Goal: Task Accomplishment & Management: Complete application form

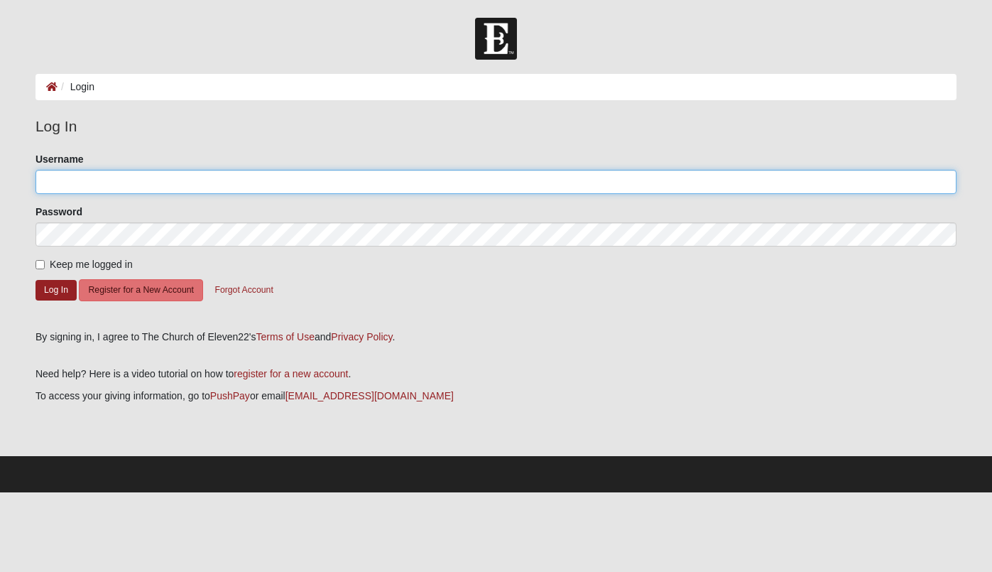
click at [200, 183] on input "Username" at bounding box center [496, 182] width 921 height 24
click at [792, 180] on input "Username" at bounding box center [496, 182] width 921 height 24
type input "cindi.bueno@coe22.com"
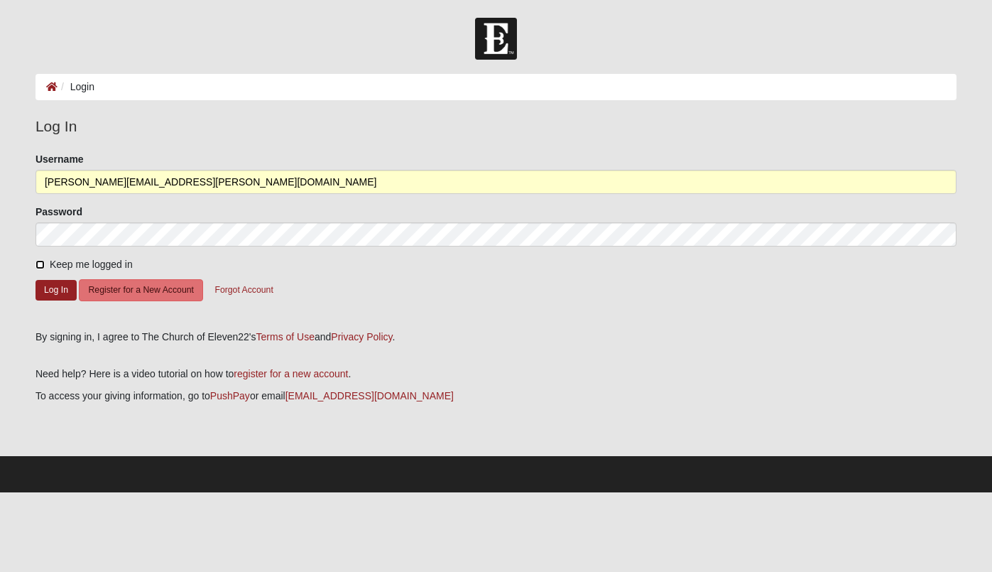
click at [43, 263] on input "Keep me logged in" at bounding box center [40, 264] width 9 height 9
checkbox input "true"
click at [58, 293] on button "Log In" at bounding box center [56, 290] width 41 height 21
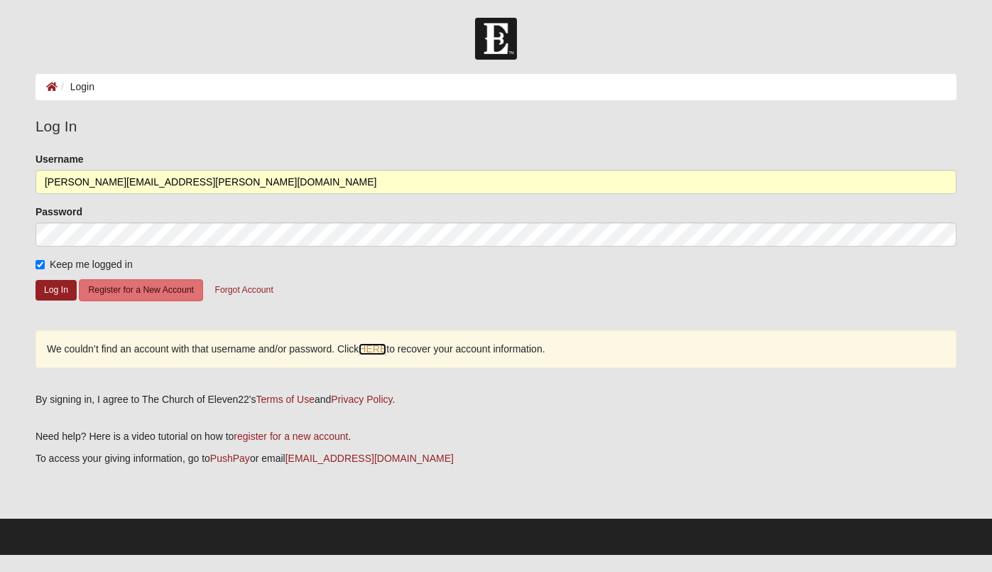
click at [377, 351] on link "HERE" at bounding box center [373, 349] width 28 height 12
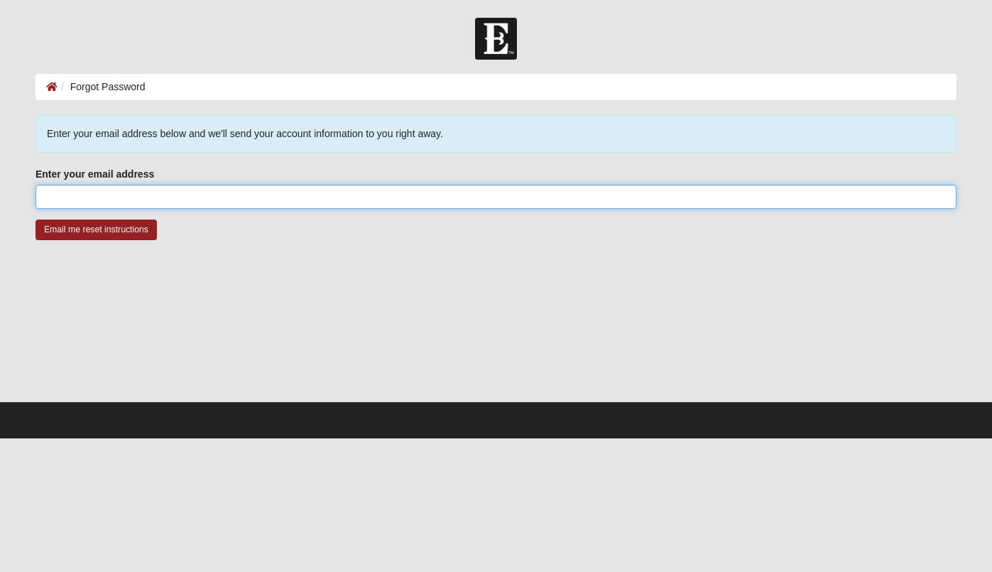
click at [133, 201] on input "Enter your email address" at bounding box center [496, 197] width 921 height 24
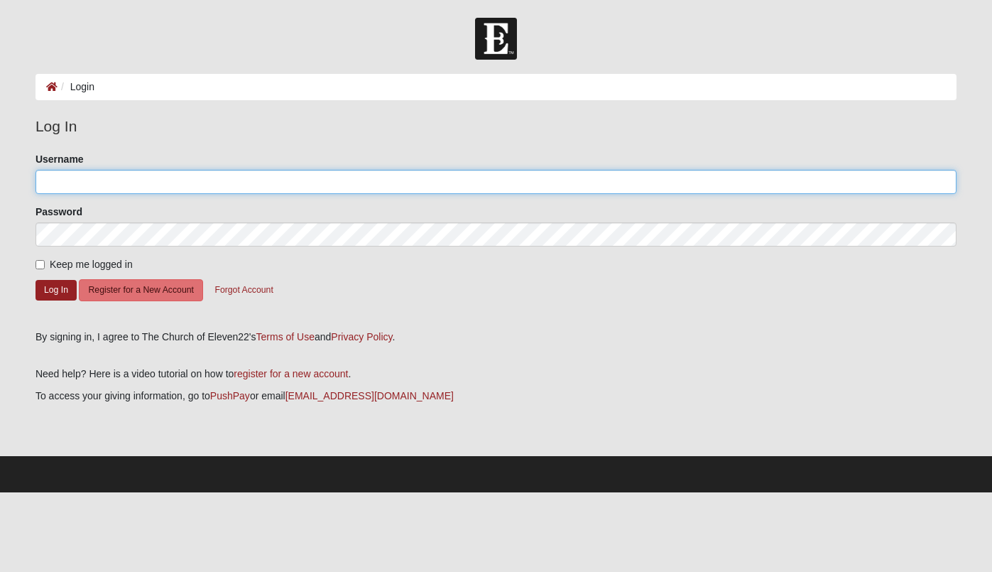
click at [238, 187] on input "Username" at bounding box center [496, 182] width 921 height 24
type input "[PERSON_NAME][EMAIL_ADDRESS][DOMAIN_NAME]"
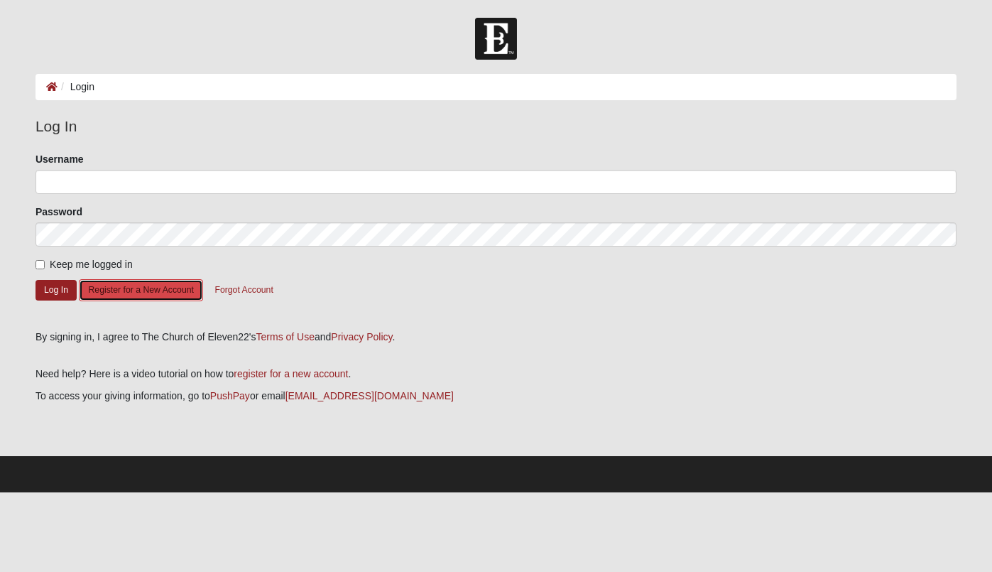
click at [140, 295] on button "Register for a New Account" at bounding box center [141, 290] width 124 height 22
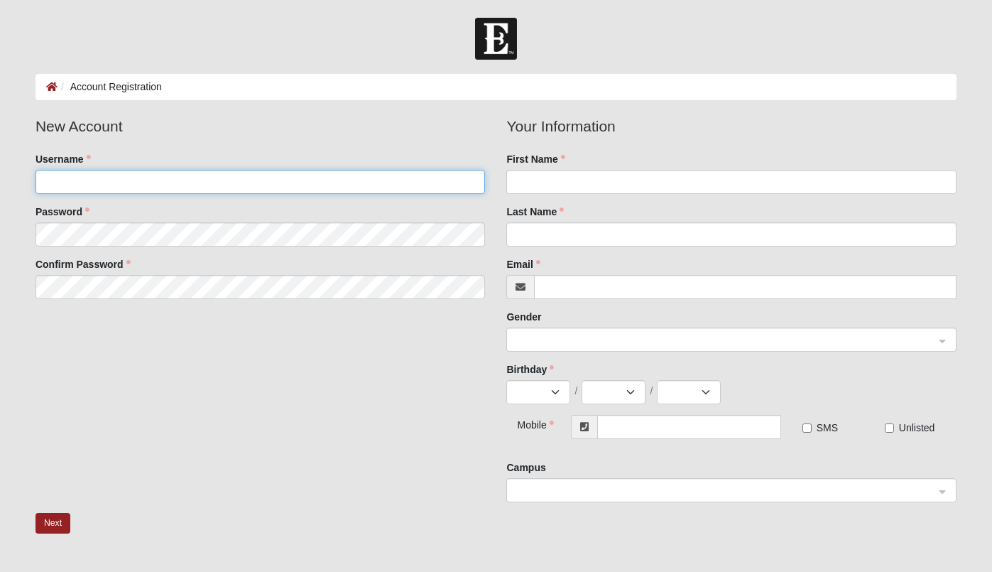
click at [232, 180] on input "Username" at bounding box center [261, 182] width 450 height 24
type input "cindi.bueno@coe22.com"
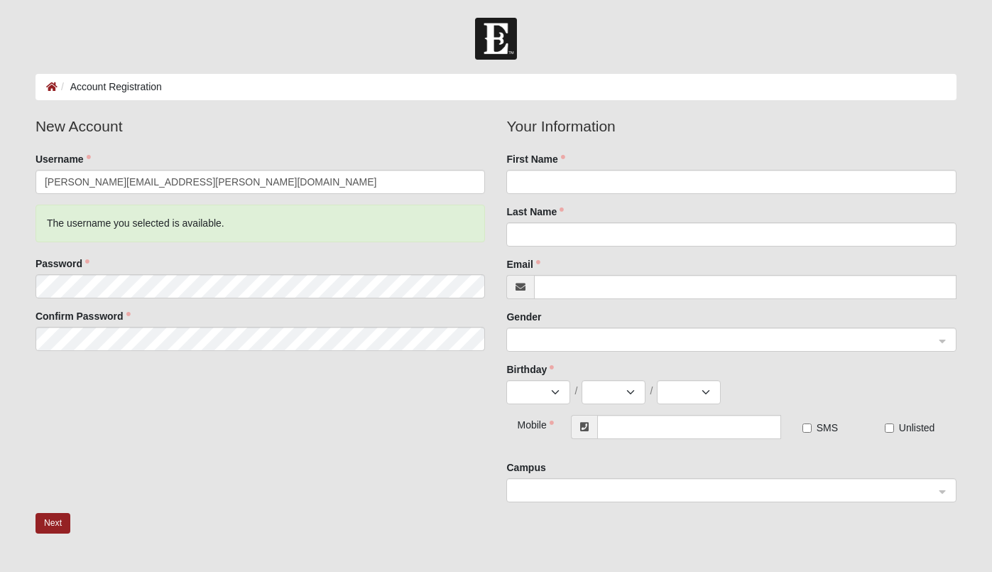
drag, startPoint x: 561, startPoint y: 168, endPoint x: 572, endPoint y: 172, distance: 11.9
click at [561, 168] on div "First Name" at bounding box center [731, 173] width 450 height 42
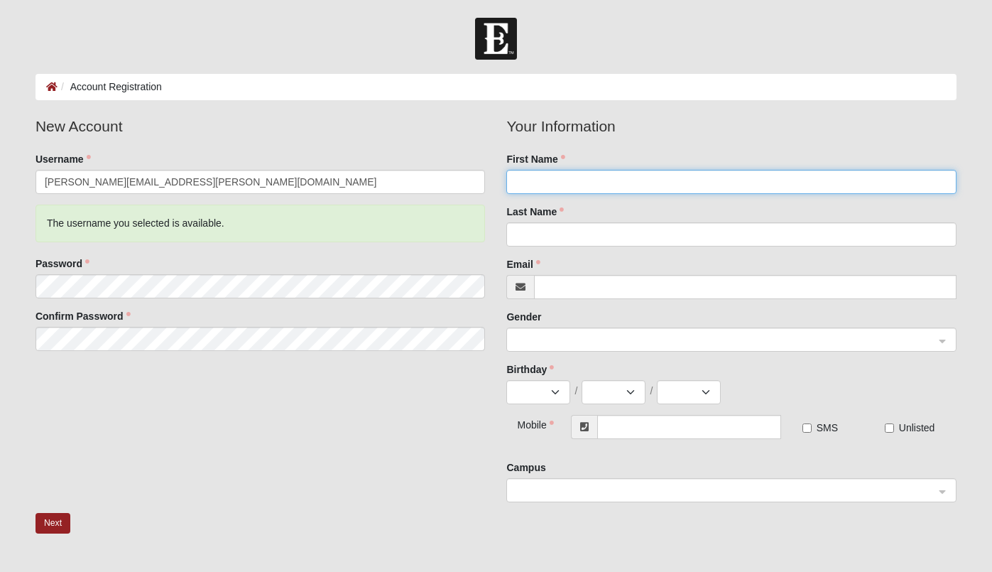
click at [571, 180] on input "First Name" at bounding box center [731, 182] width 450 height 24
type input "Cindi"
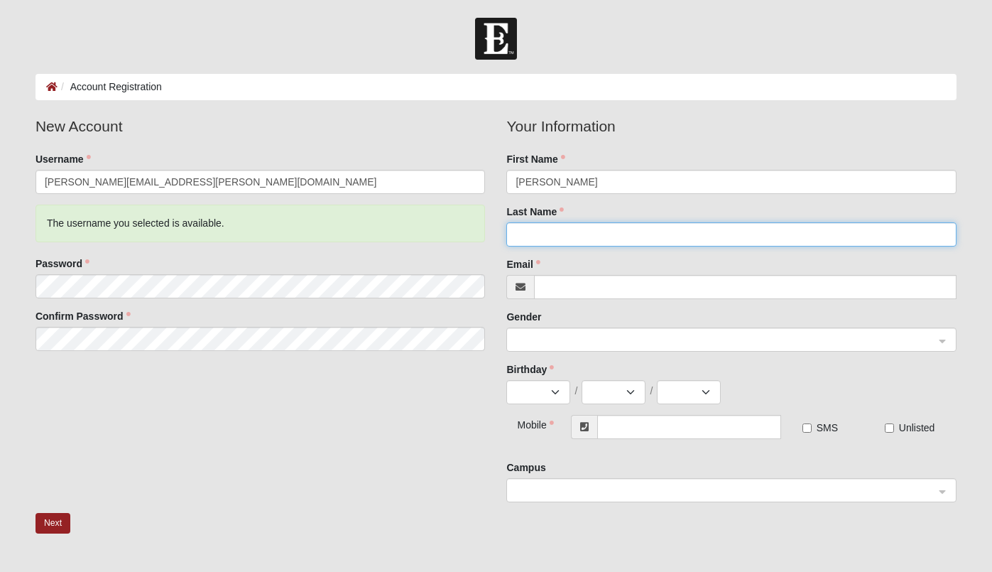
type input "Bueno"
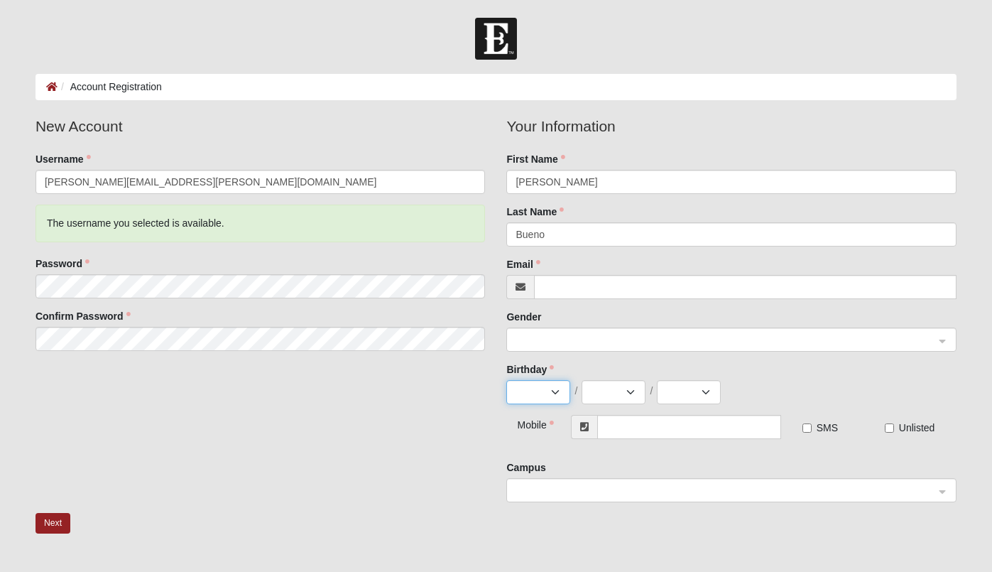
select select "2"
select select "21"
select select "1965"
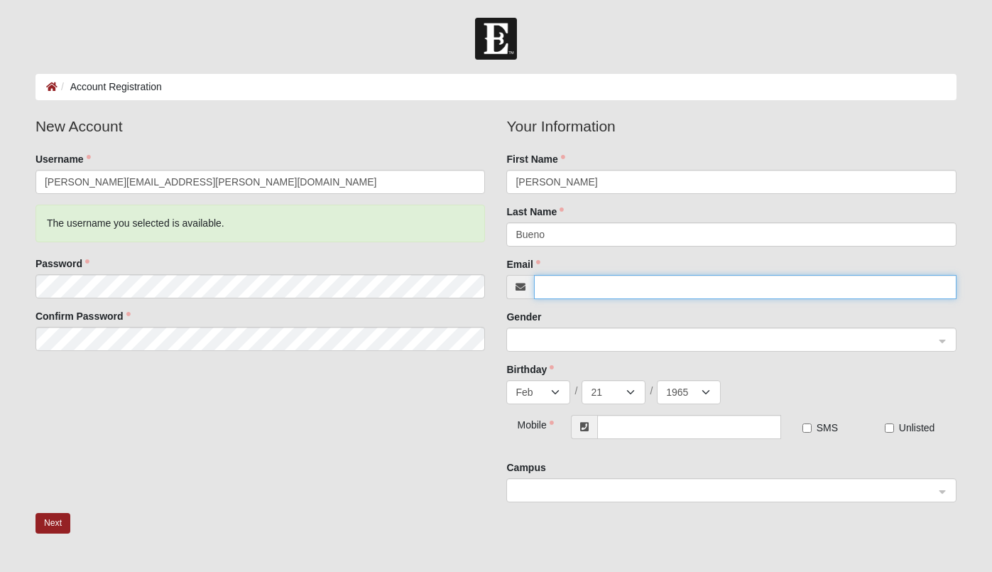
type input "[PERSON_NAME][EMAIL_ADDRESS][PERSON_NAME][DOMAIN_NAME]"
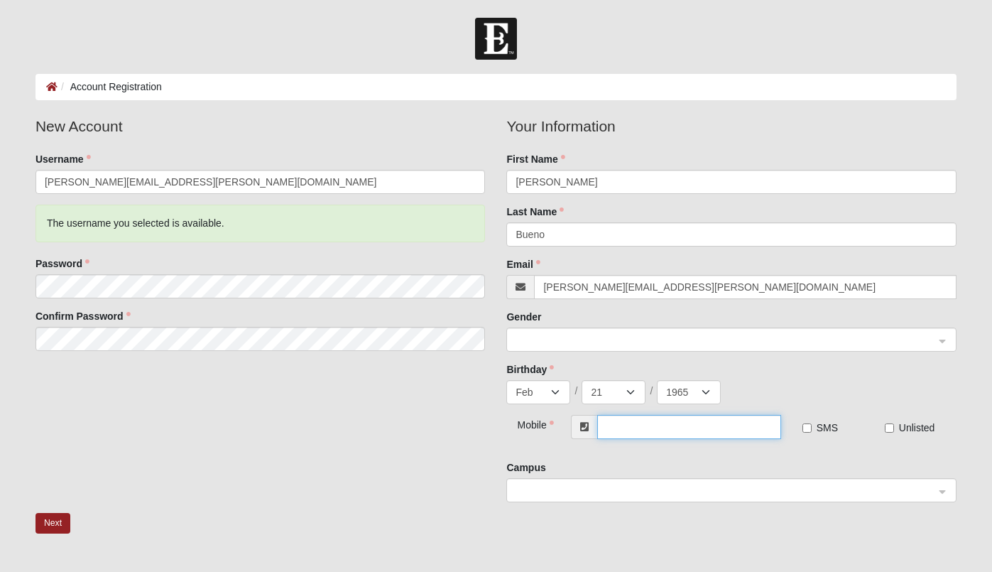
type input "(904) 329-9229"
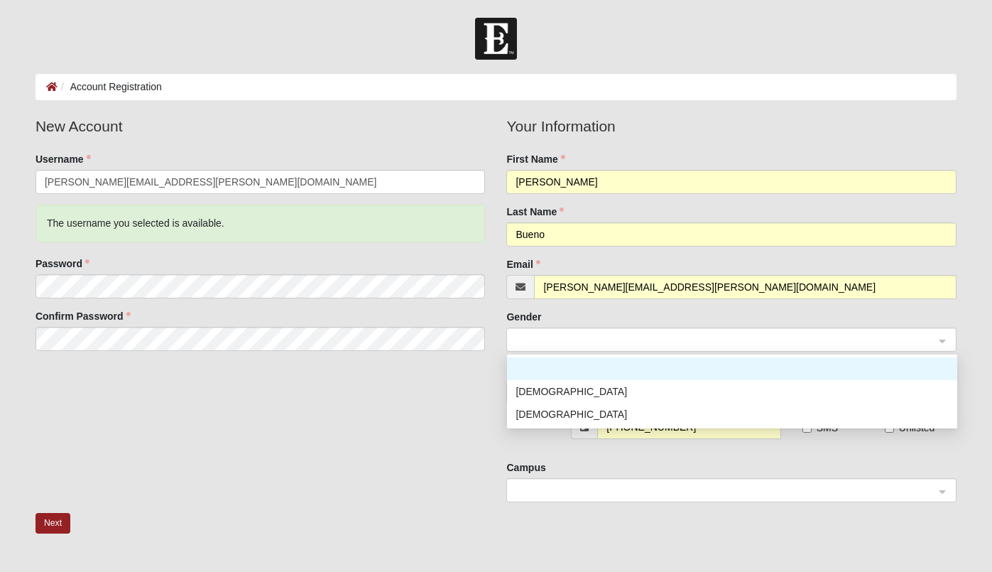
click at [633, 336] on span at bounding box center [725, 340] width 419 height 16
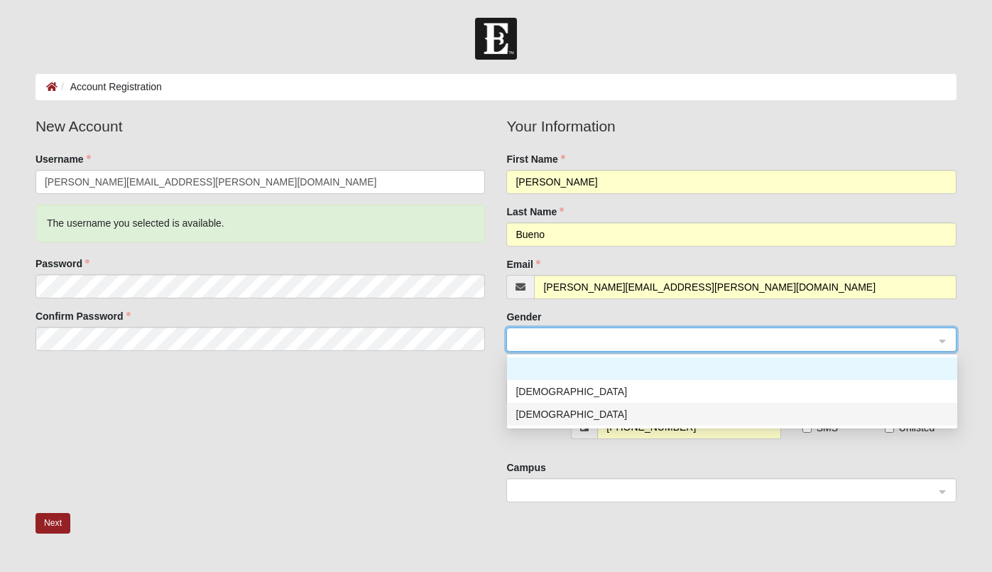
click at [598, 408] on div "Female" at bounding box center [732, 414] width 433 height 16
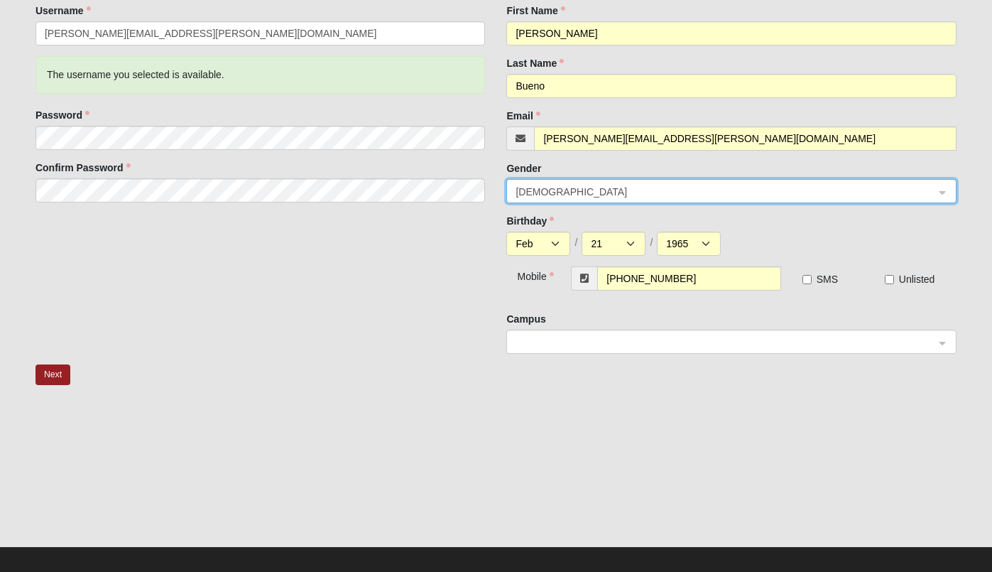
scroll to position [160, 0]
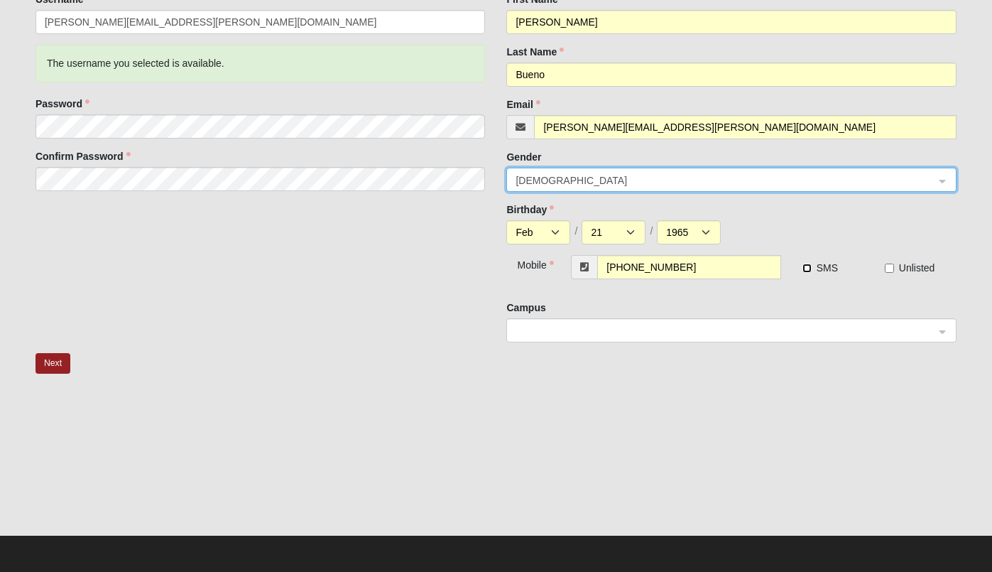
click at [807, 270] on input "SMS" at bounding box center [806, 267] width 9 height 9
checkbox input "true"
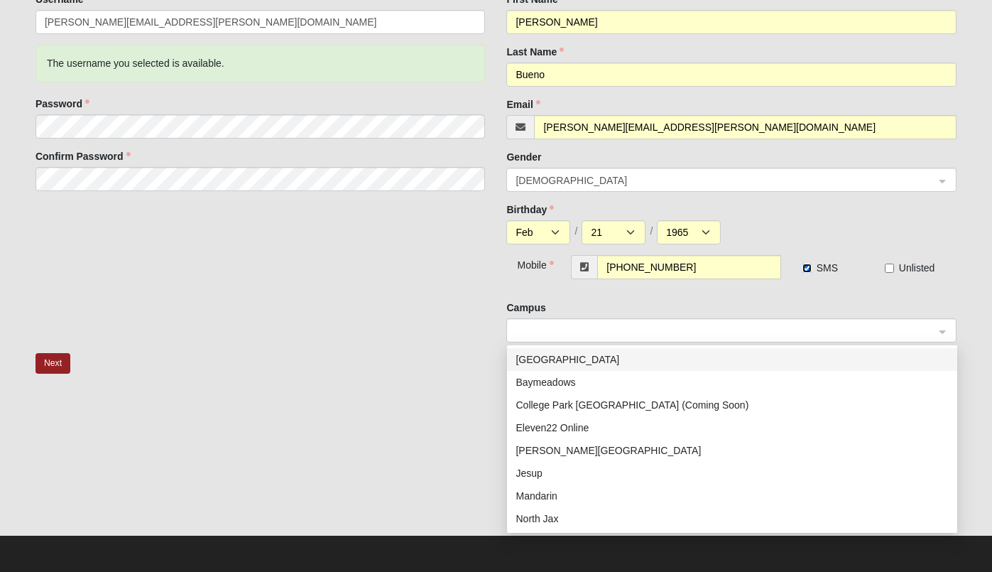
click at [765, 333] on span at bounding box center [725, 331] width 419 height 16
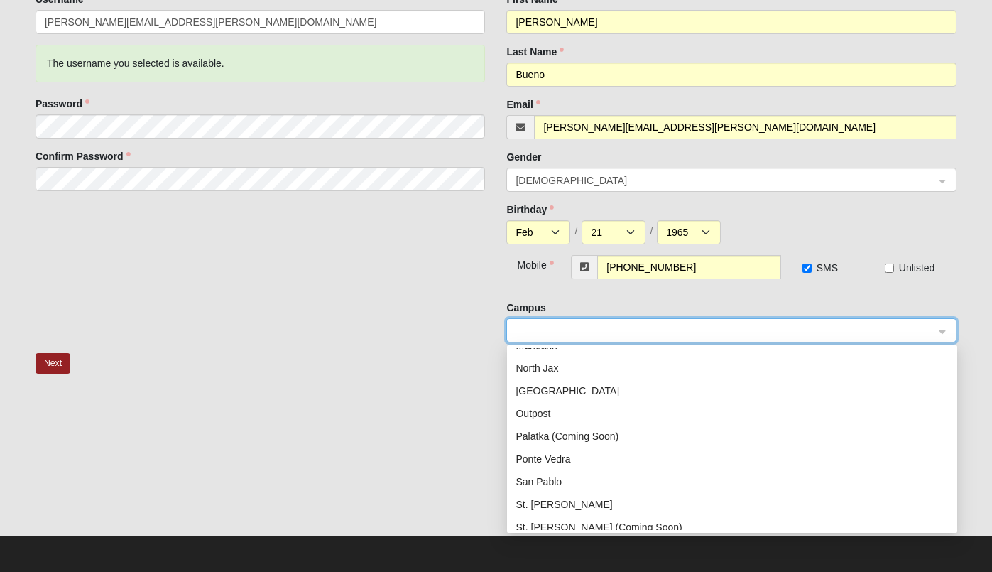
scroll to position [154, 0]
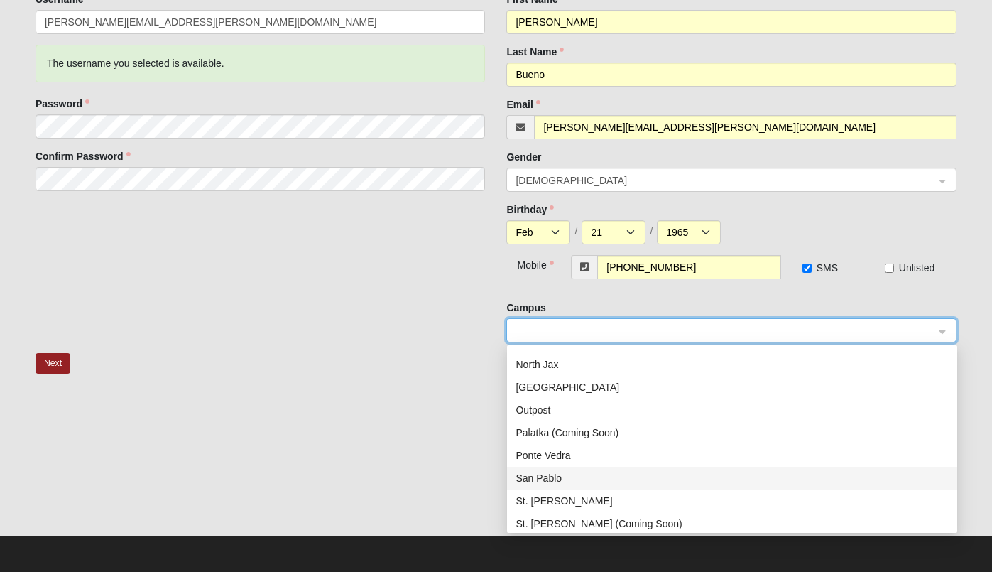
click at [560, 474] on div "San Pablo" at bounding box center [732, 478] width 433 height 16
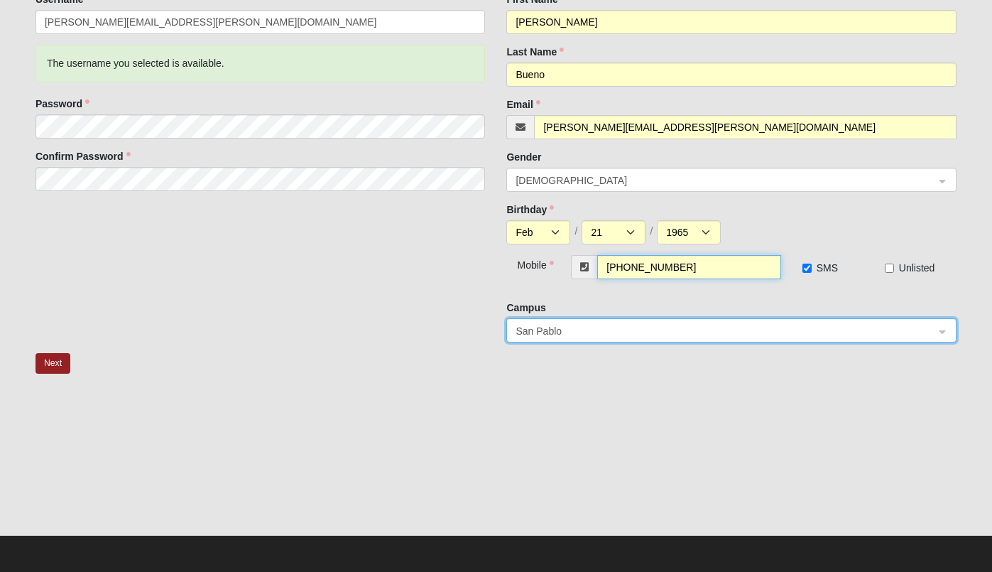
click at [702, 266] on input "[PHONE_NUMBER]" at bounding box center [688, 267] width 183 height 24
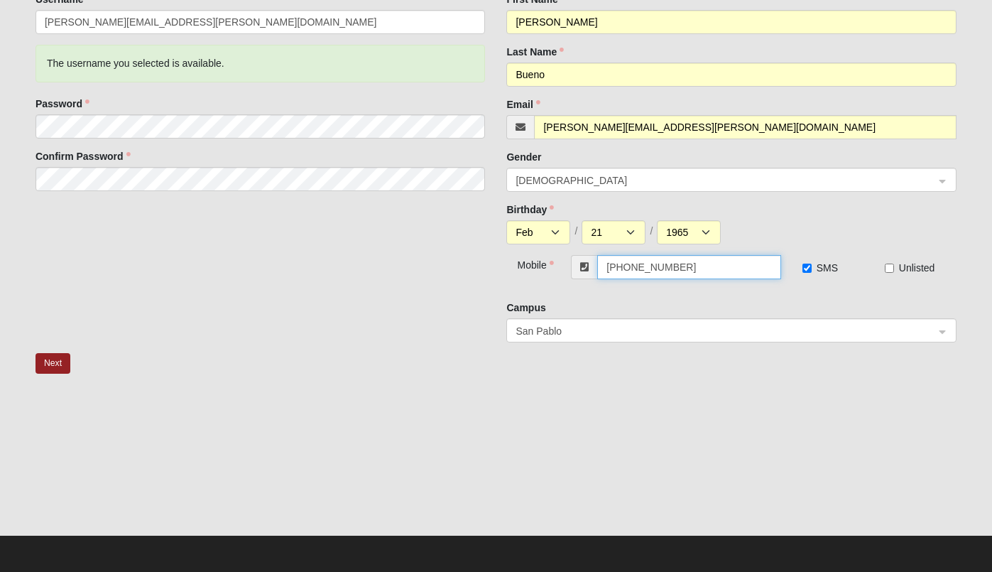
drag, startPoint x: 635, startPoint y: 268, endPoint x: 744, endPoint y: 266, distance: 108.7
click at [743, 266] on input "(904) 685-6722" at bounding box center [688, 267] width 183 height 24
type input "[PHONE_NUMBER]"
click at [702, 217] on div "Birthday Jan Feb Mar Apr May Jun Jul Aug Sep Oct Nov Dec / 1 2 3 4 5 6 7 8 9 10…" at bounding box center [731, 223] width 450 height 42
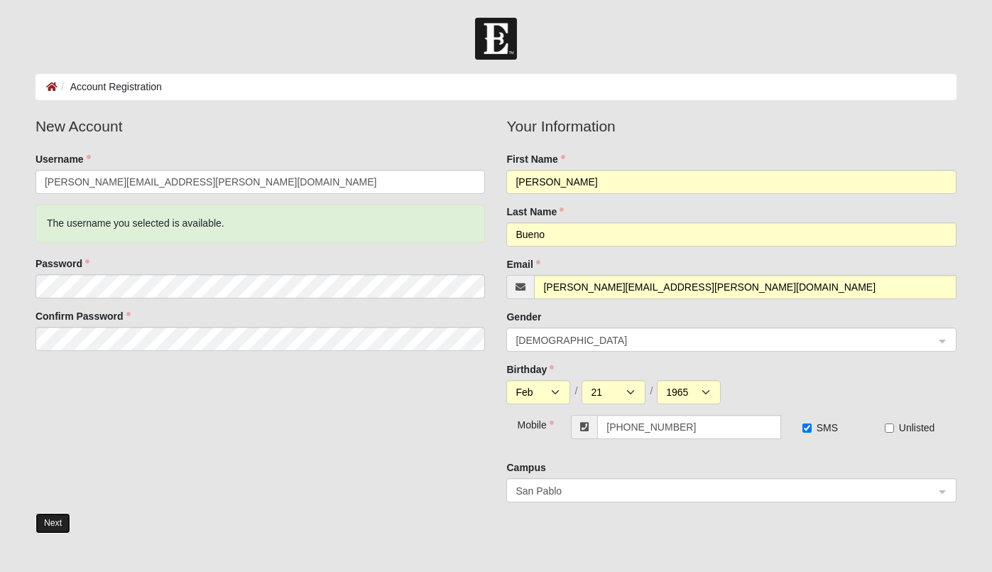
click at [64, 525] on button "Next" at bounding box center [53, 523] width 35 height 21
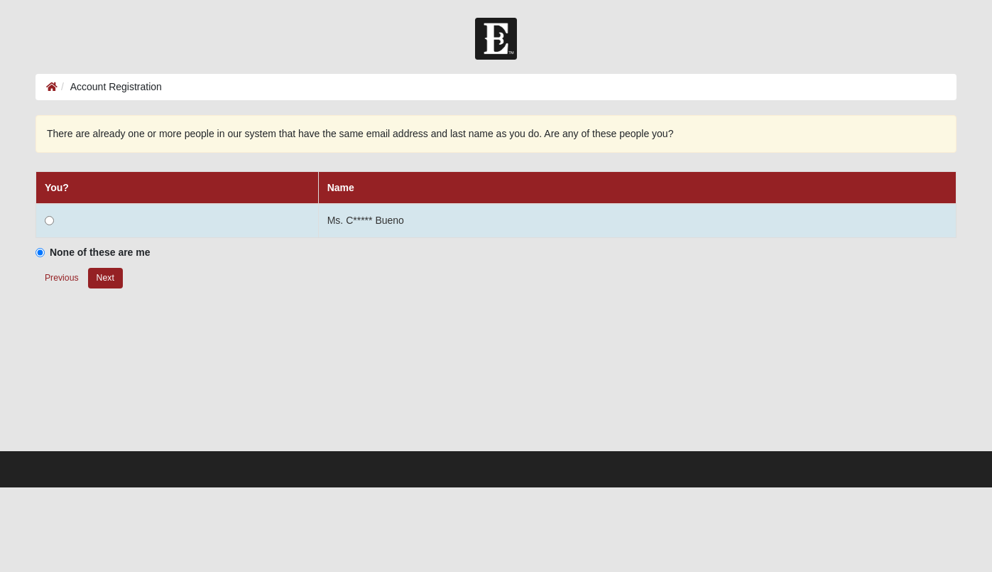
drag, startPoint x: 55, startPoint y: 221, endPoint x: 62, endPoint y: 220, distance: 7.1
click at [56, 221] on td at bounding box center [177, 221] width 283 height 34
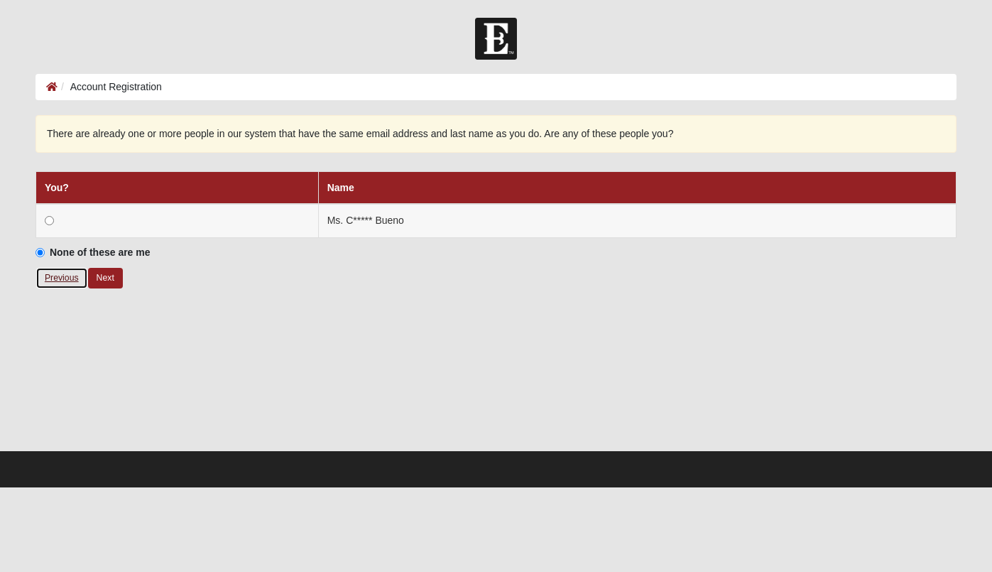
click at [66, 270] on button "Previous" at bounding box center [62, 278] width 53 height 22
select select "2"
select select "21"
select select "1965"
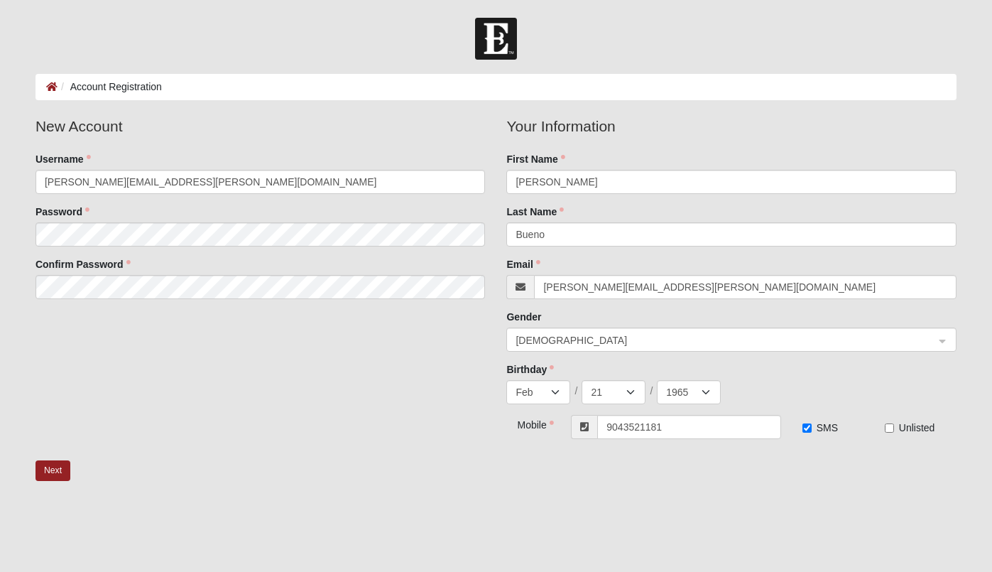
type input "(904) 352-1181"
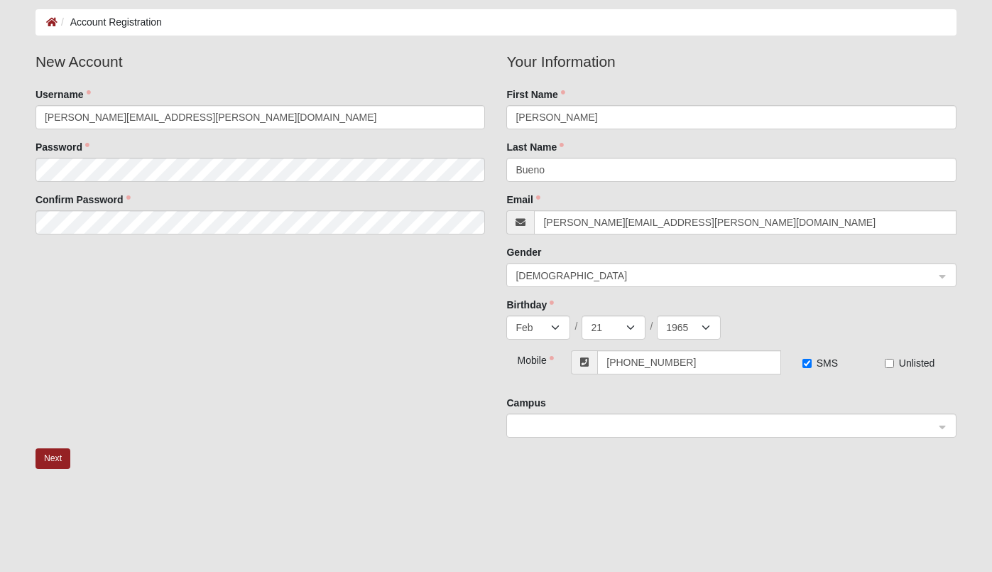
scroll to position [67, 0]
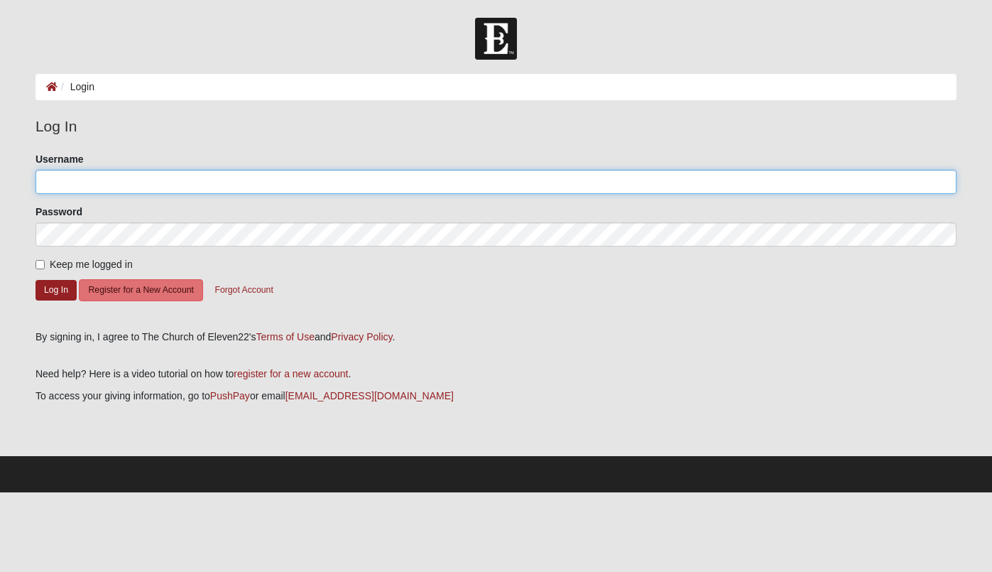
click at [91, 185] on input "Username" at bounding box center [496, 182] width 921 height 24
type input "[PERSON_NAME][EMAIL_ADDRESS][PERSON_NAME][DOMAIN_NAME]"
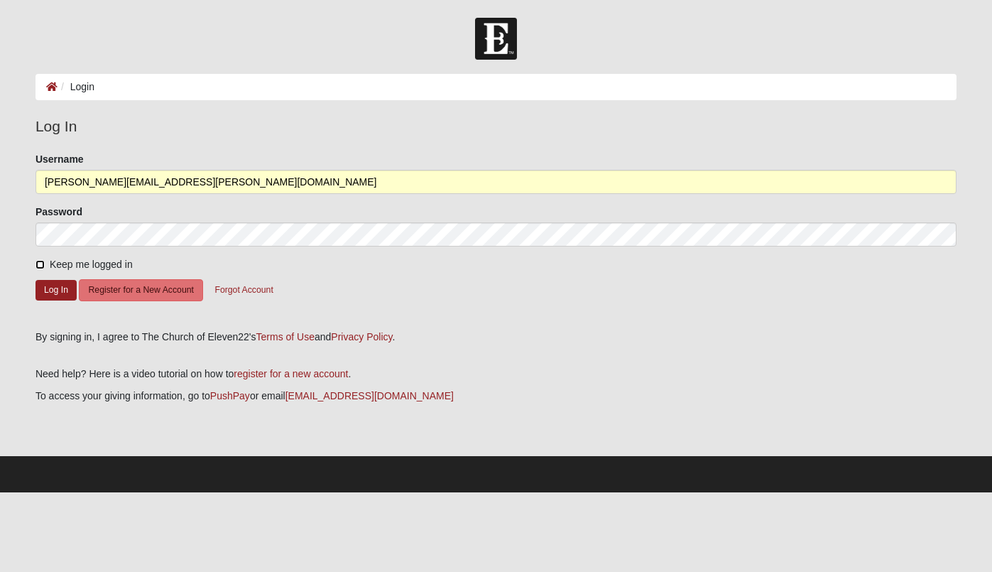
click at [44, 268] on input "Keep me logged in" at bounding box center [40, 264] width 9 height 9
checkbox input "true"
click at [52, 286] on button "Log In" at bounding box center [56, 290] width 41 height 21
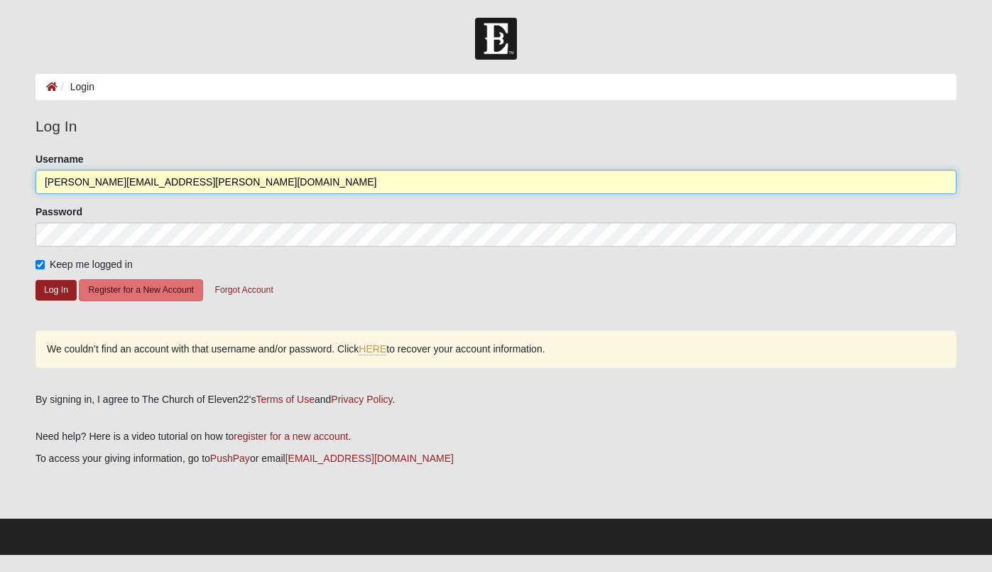
drag, startPoint x: 164, startPoint y: 178, endPoint x: 67, endPoint y: 164, distance: 97.6
click at [67, 170] on input "[PERSON_NAME][EMAIL_ADDRESS][PERSON_NAME][DOMAIN_NAME]" at bounding box center [496, 182] width 921 height 24
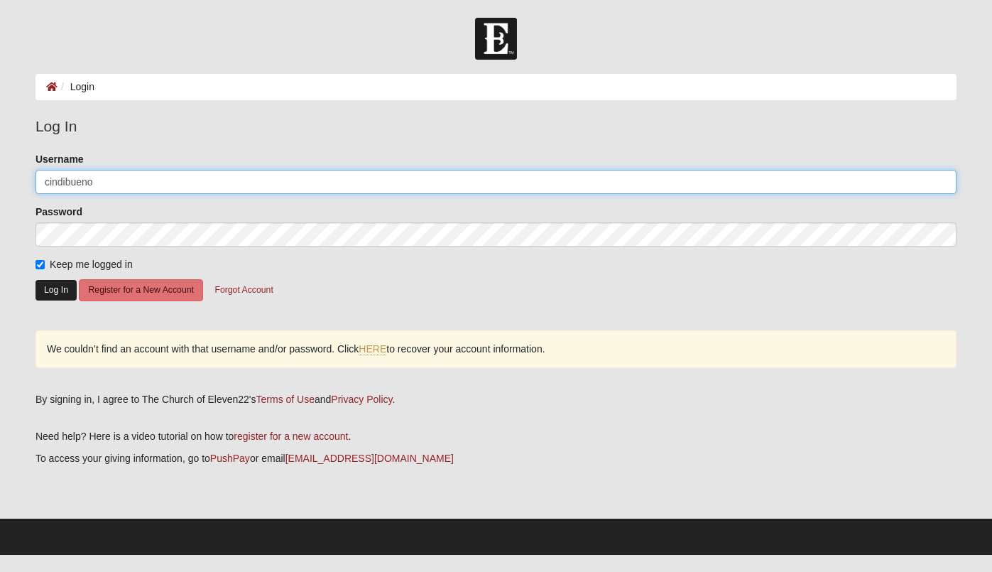
type input "cindibueno"
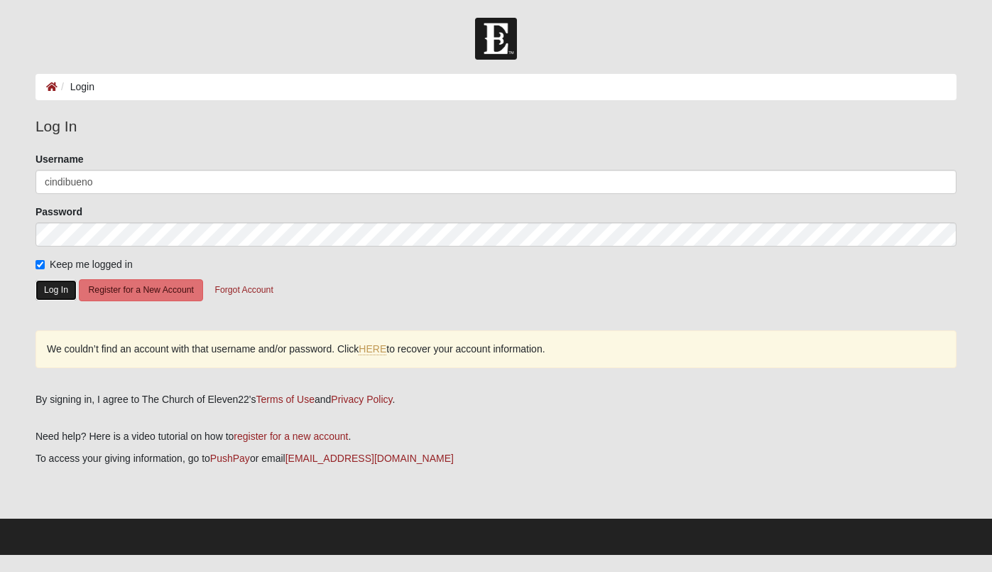
click at [53, 285] on button "Log In" at bounding box center [56, 290] width 41 height 21
click at [381, 349] on link "HERE" at bounding box center [373, 349] width 28 height 12
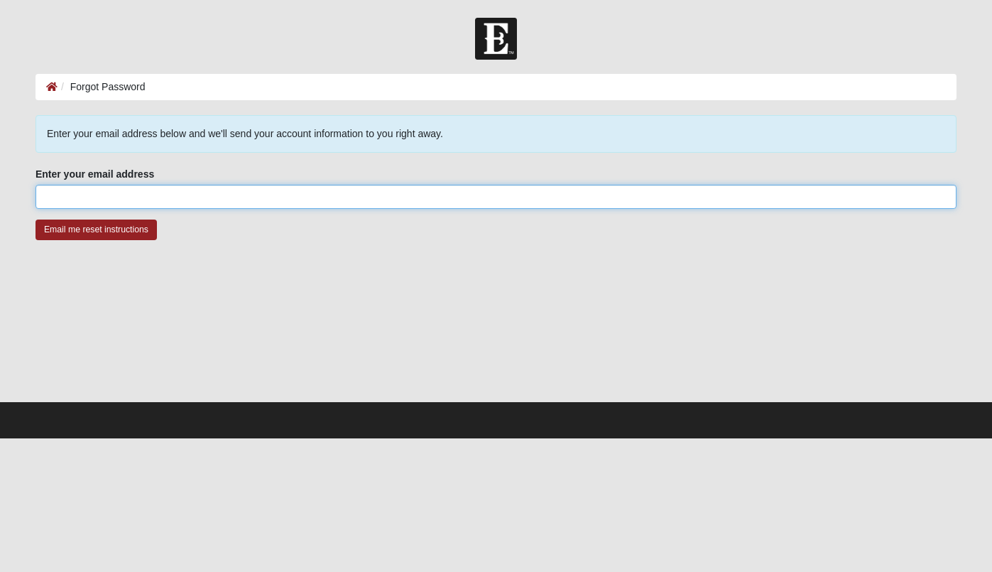
click at [207, 191] on input "Enter your email address" at bounding box center [496, 197] width 921 height 24
type input "[PERSON_NAME][EMAIL_ADDRESS][PERSON_NAME][DOMAIN_NAME]"
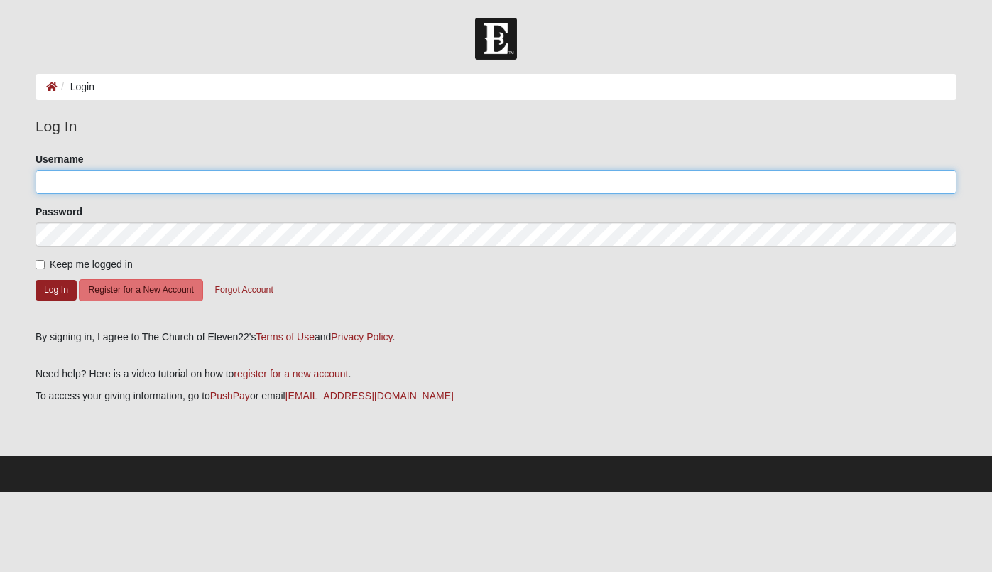
click at [104, 181] on input "Username" at bounding box center [496, 182] width 921 height 24
type input "[PERSON_NAME][EMAIL_ADDRESS][PERSON_NAME][DOMAIN_NAME]"
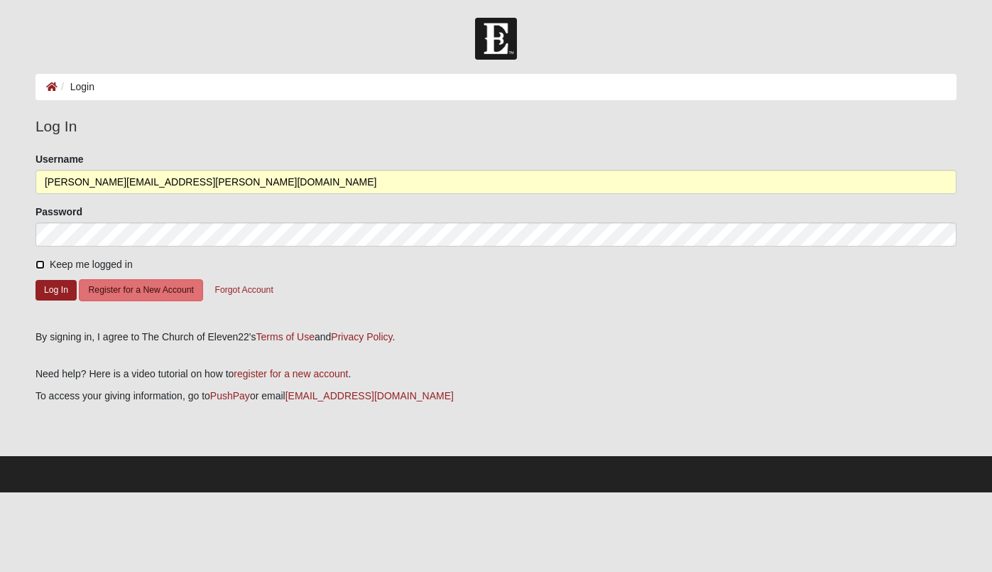
click at [40, 263] on input "Keep me logged in" at bounding box center [40, 264] width 9 height 9
checkbox input "true"
click at [62, 295] on button "Log In" at bounding box center [56, 290] width 41 height 21
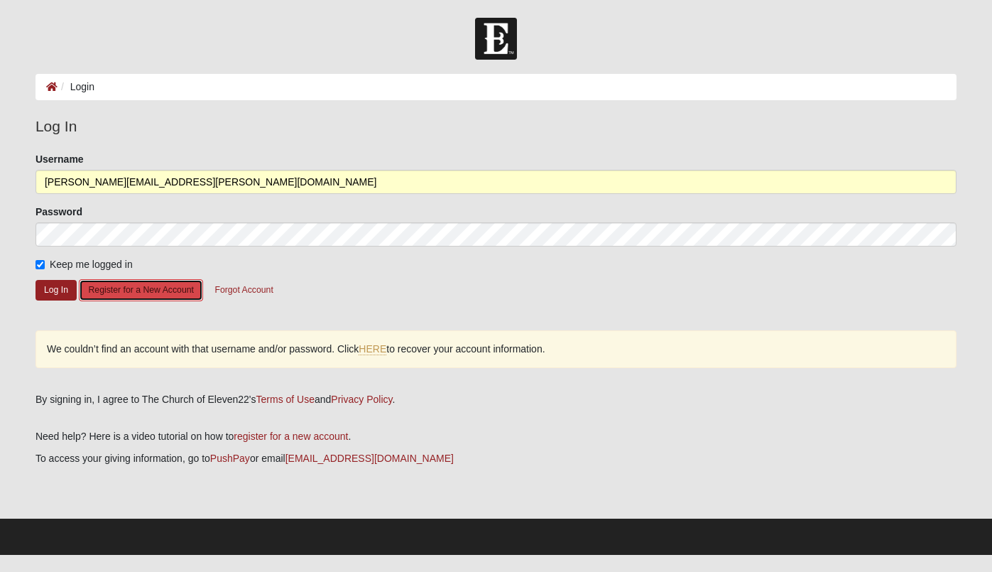
click at [126, 293] on button "Register for a New Account" at bounding box center [141, 290] width 124 height 22
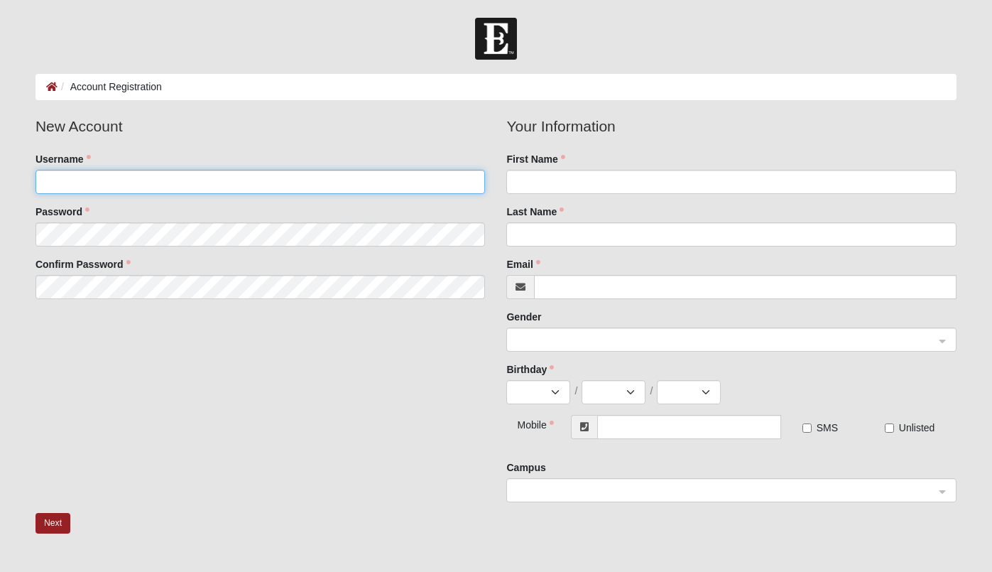
click at [207, 181] on input "Username" at bounding box center [261, 182] width 450 height 24
type input "cindibueno"
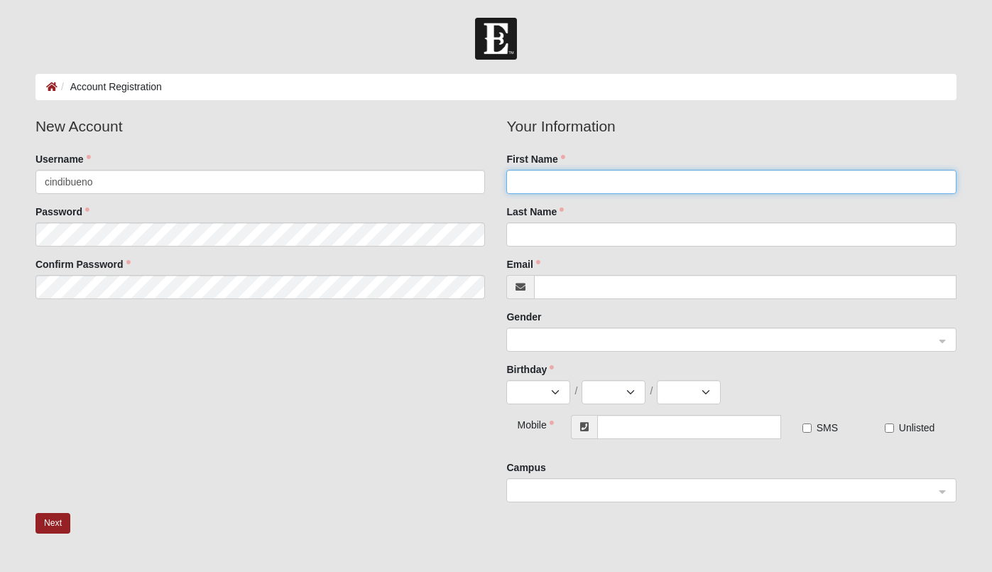
type input "[PERSON_NAME]"
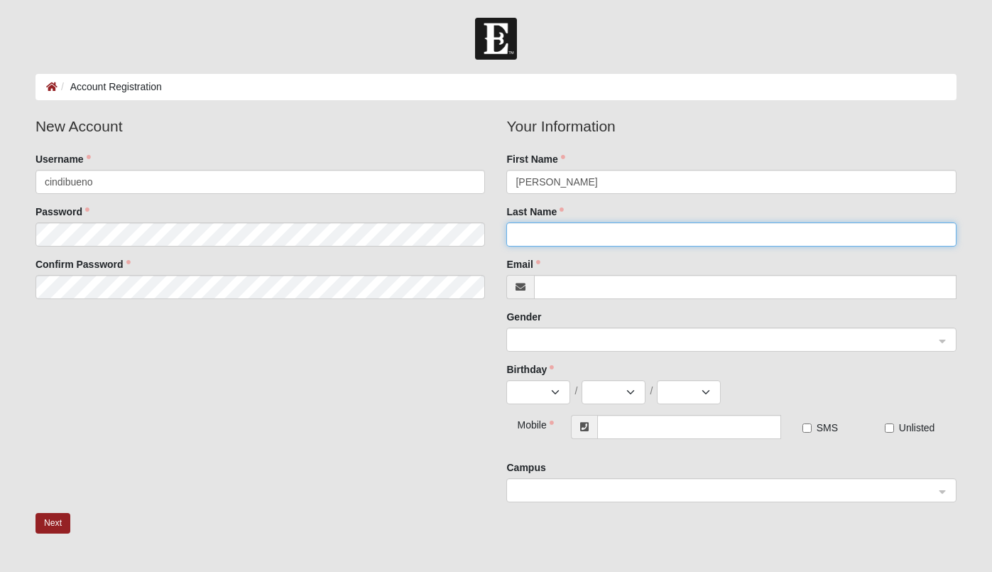
type input "Bueno"
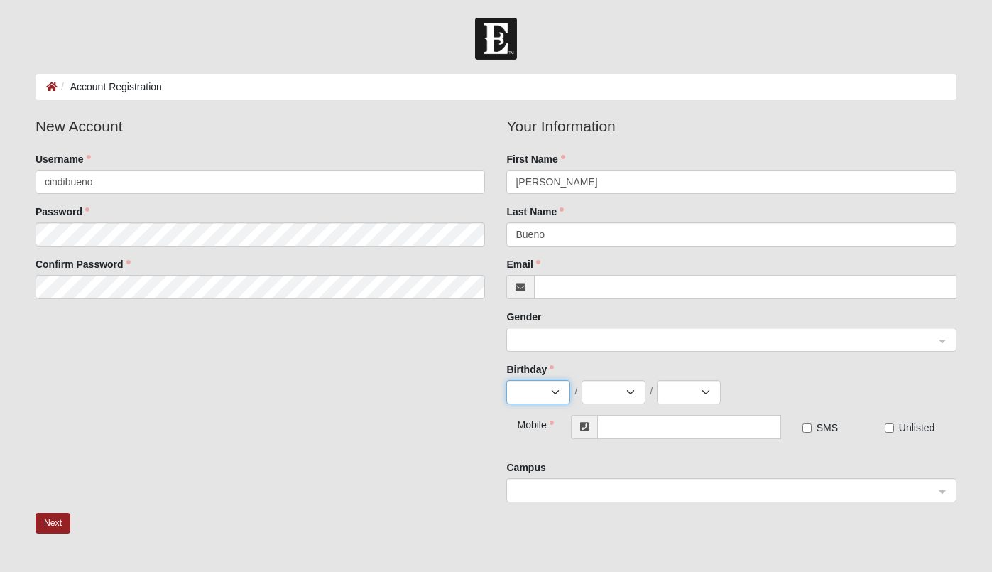
select select "2"
select select "21"
select select "1965"
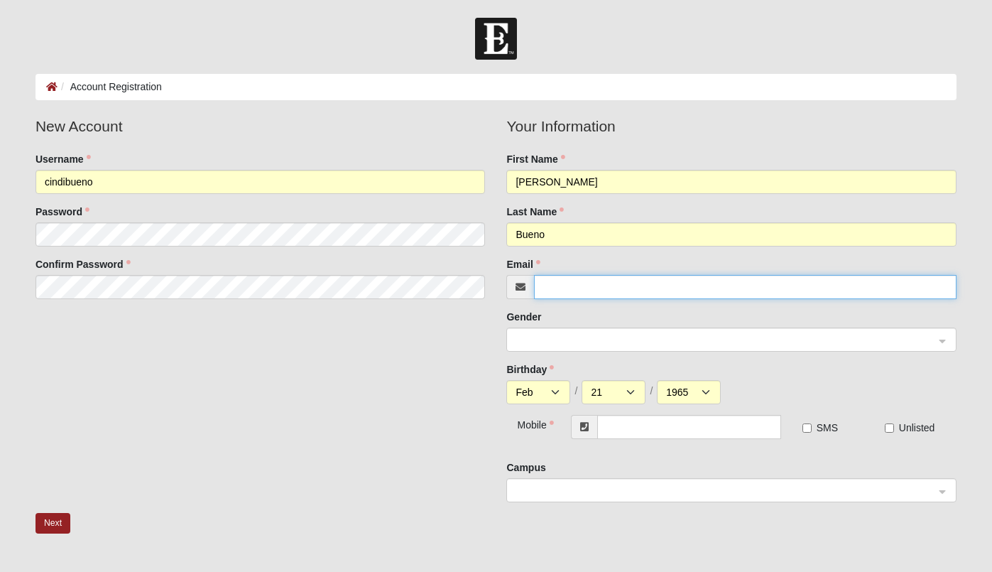
type input "[PERSON_NAME][EMAIL_ADDRESS][PERSON_NAME][DOMAIN_NAME]"
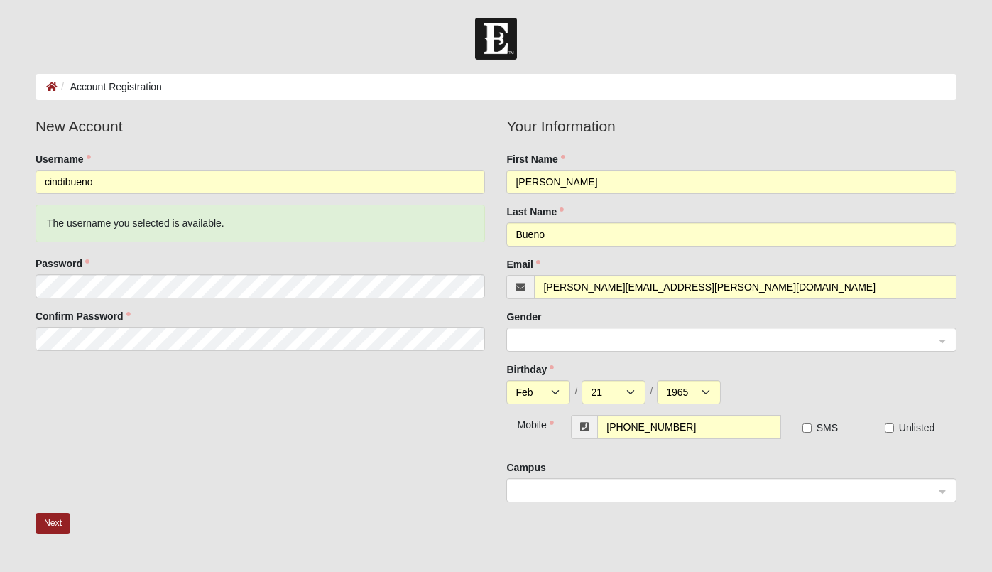
click at [339, 244] on fieldset "New Account Username cindibueno The username you selected is available. Passwor…" at bounding box center [261, 238] width 472 height 246
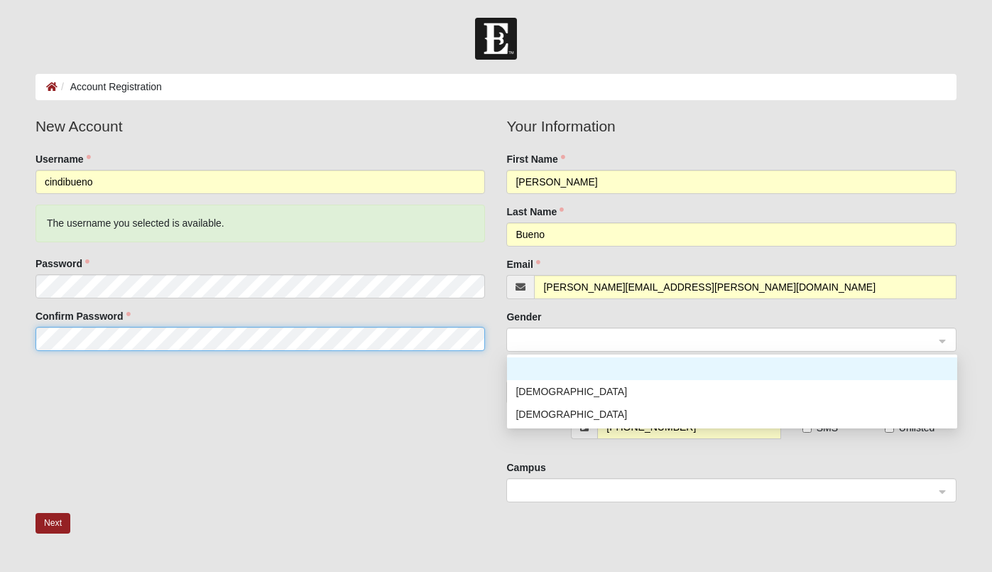
click at [650, 336] on span at bounding box center [725, 340] width 419 height 16
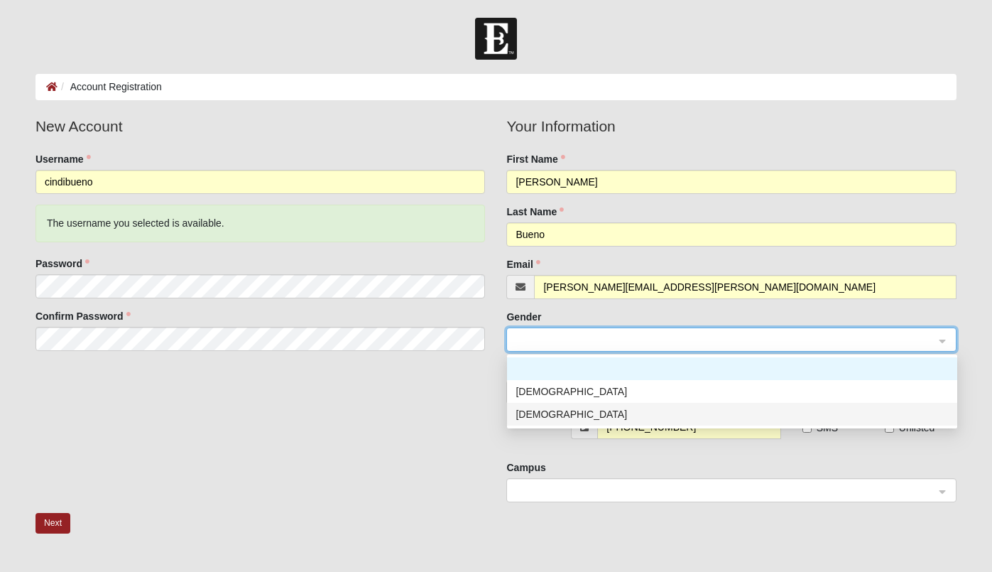
click at [557, 411] on div "Female" at bounding box center [732, 414] width 433 height 16
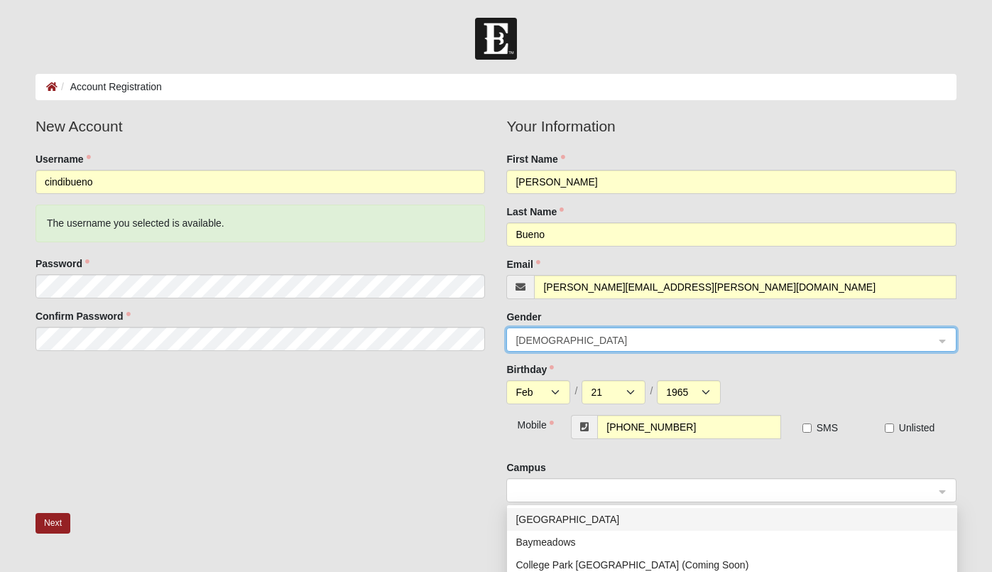
click at [556, 485] on span at bounding box center [725, 491] width 419 height 16
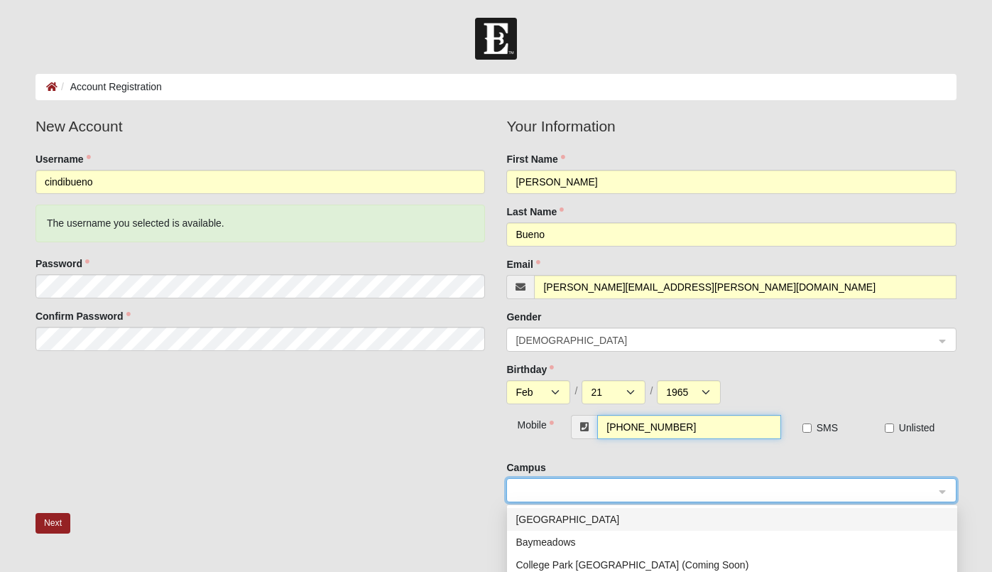
click at [744, 436] on input "(904) 329-9229" at bounding box center [688, 427] width 183 height 24
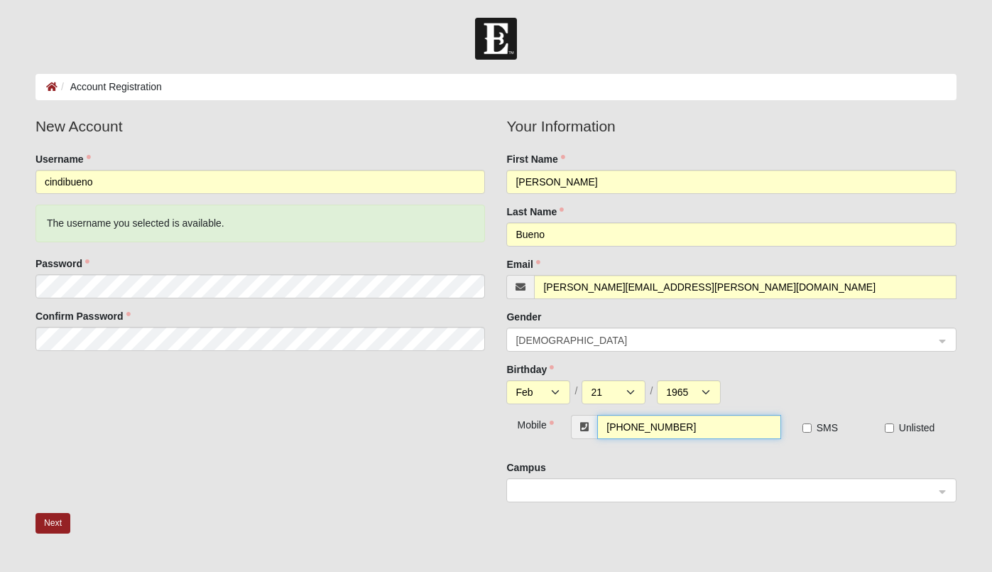
click at [736, 425] on input "(904) 329-9229" at bounding box center [688, 427] width 183 height 24
drag, startPoint x: 731, startPoint y: 426, endPoint x: 634, endPoint y: 428, distance: 97.3
click at [634, 428] on input "[PHONE_NUMBER]" at bounding box center [688, 427] width 183 height 24
type input "(904) 352-1181"
drag, startPoint x: 806, startPoint y: 426, endPoint x: 808, endPoint y: 414, distance: 12.3
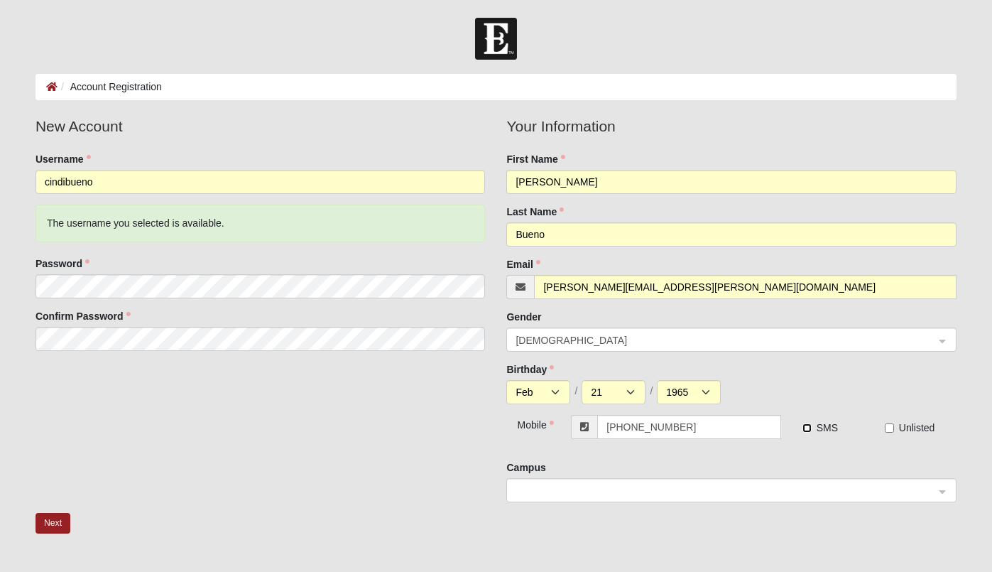
click at [806, 427] on input "SMS" at bounding box center [806, 427] width 9 height 9
checkbox input "true"
click at [940, 493] on div at bounding box center [731, 491] width 449 height 24
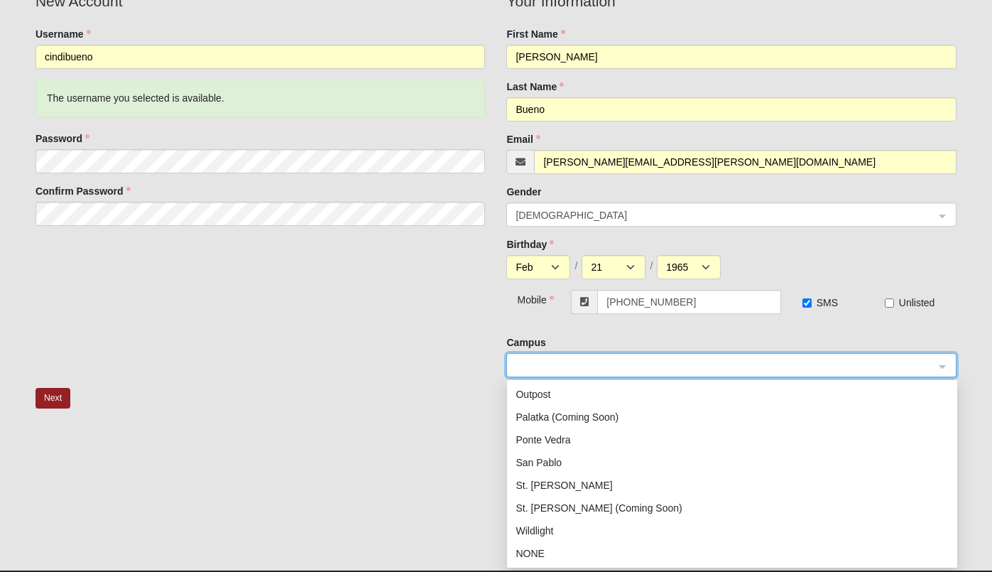
scroll to position [129, 0]
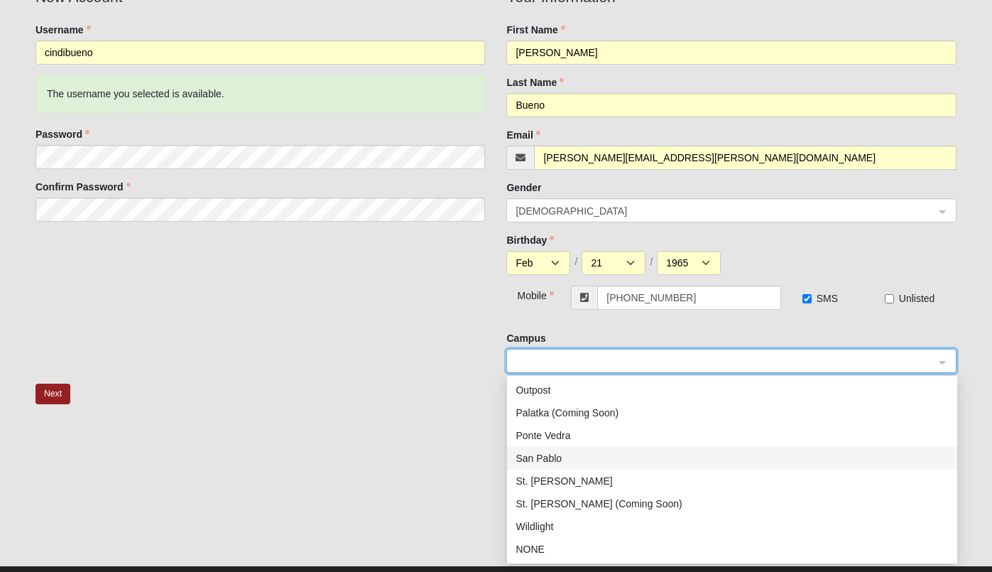
click at [628, 456] on div "San Pablo" at bounding box center [732, 458] width 433 height 16
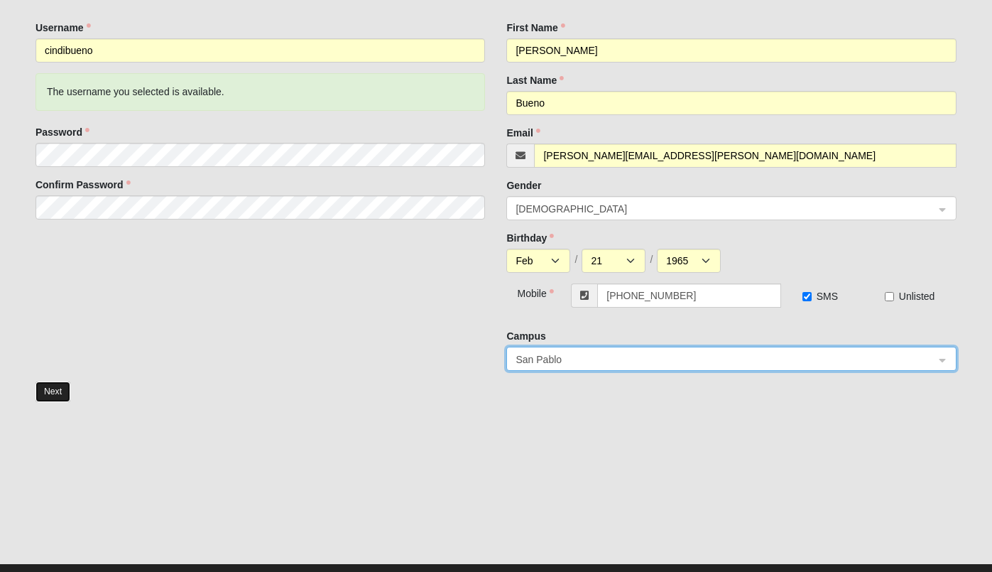
click at [48, 399] on button "Next" at bounding box center [53, 391] width 35 height 21
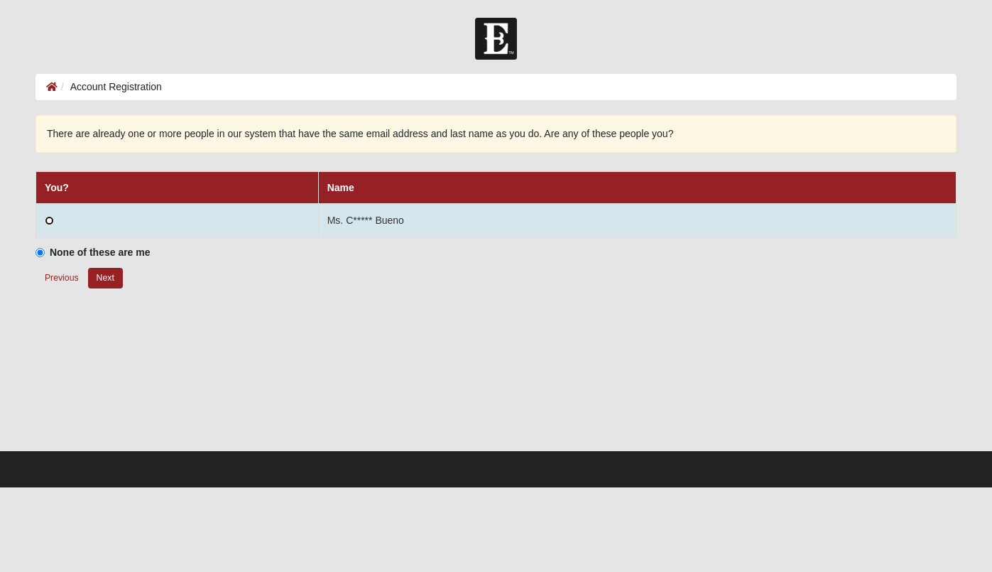
click at [53, 219] on input "radio" at bounding box center [49, 220] width 9 height 9
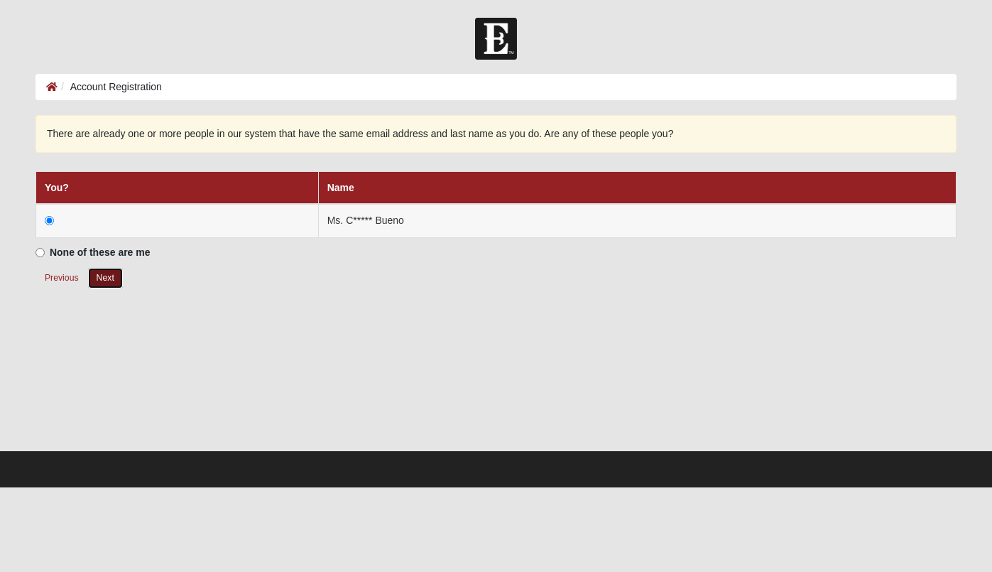
drag, startPoint x: 107, startPoint y: 280, endPoint x: 128, endPoint y: 266, distance: 25.6
click at [107, 279] on button "Next" at bounding box center [105, 278] width 35 height 21
radio input "true"
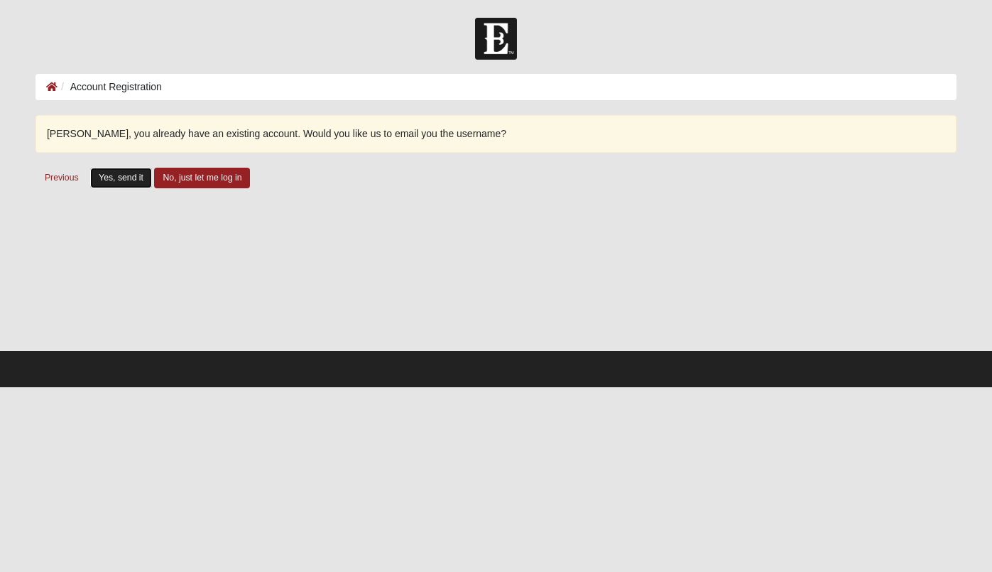
click at [128, 177] on button "Yes, send it" at bounding box center [121, 178] width 62 height 21
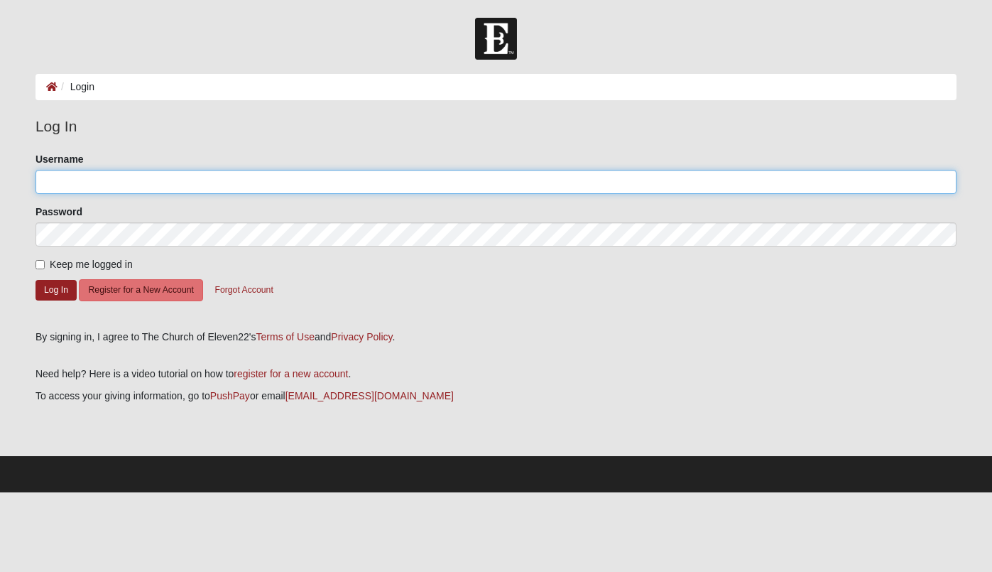
click at [195, 180] on input "Username" at bounding box center [496, 182] width 921 height 24
type input "cbueno"
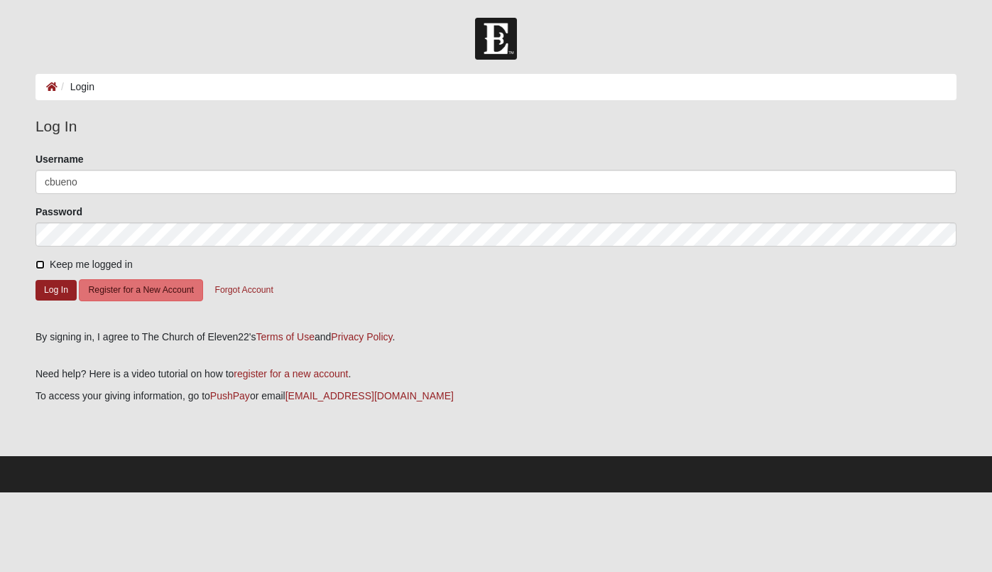
drag, startPoint x: 42, startPoint y: 268, endPoint x: 53, endPoint y: 258, distance: 14.6
click at [43, 266] on input "Keep me logged in" at bounding box center [40, 264] width 9 height 9
checkbox input "true"
click at [68, 298] on button "Log In" at bounding box center [56, 290] width 41 height 21
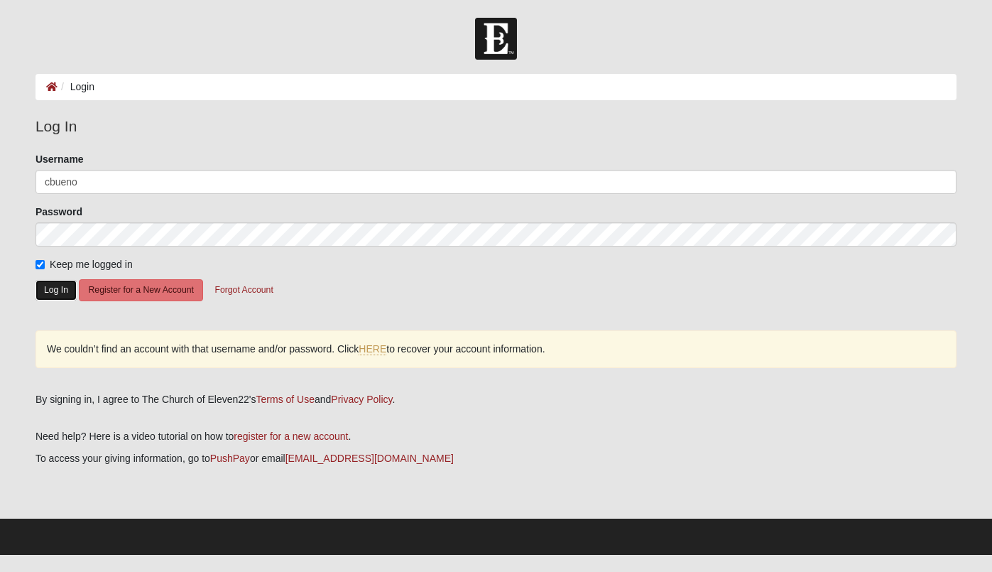
click at [47, 290] on button "Log In" at bounding box center [56, 290] width 41 height 21
